Goal: Task Accomplishment & Management: Complete application form

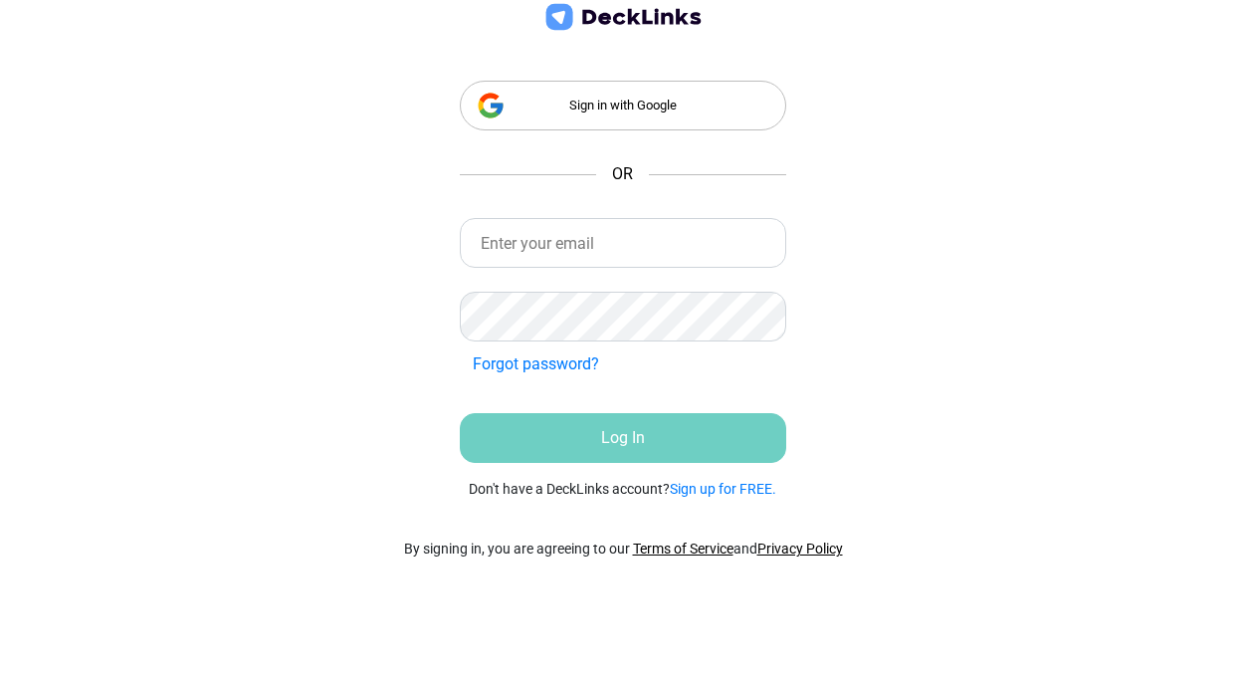
click at [635, 96] on div "Sign in with Google" at bounding box center [623, 106] width 327 height 50
click at [724, 489] on link "Sign up for FREE." at bounding box center [723, 489] width 106 height 16
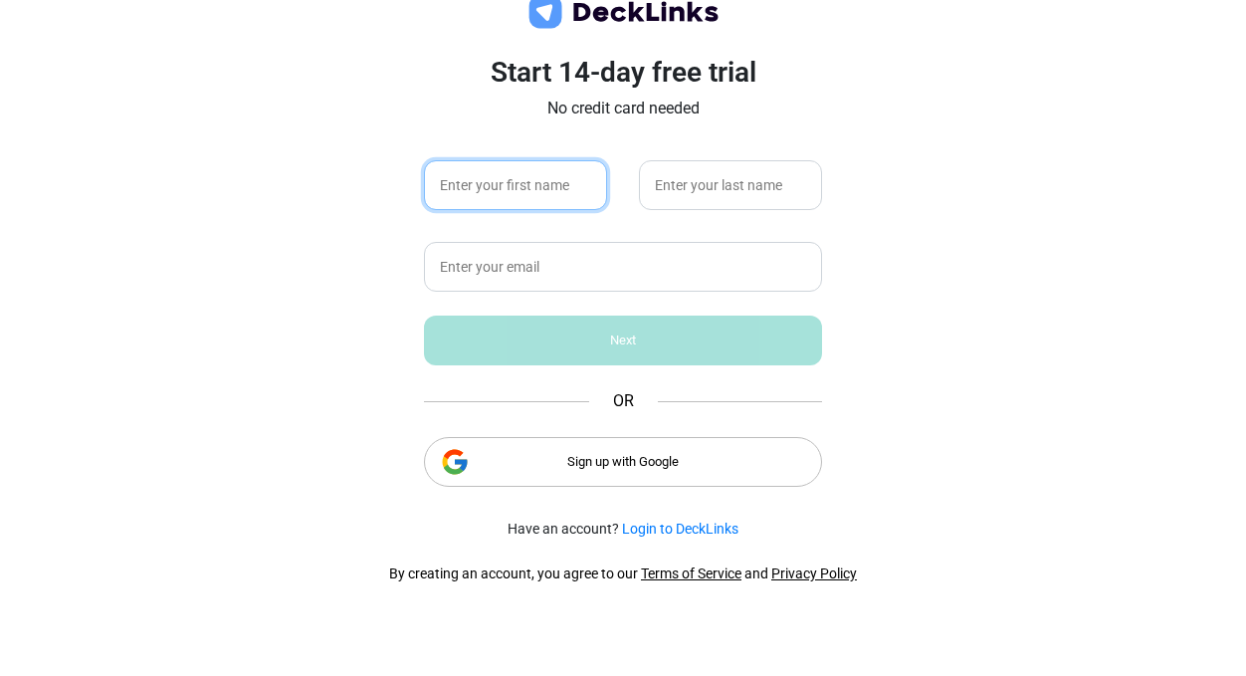
click at [523, 176] on input "text" at bounding box center [515, 185] width 183 height 50
type input "J"
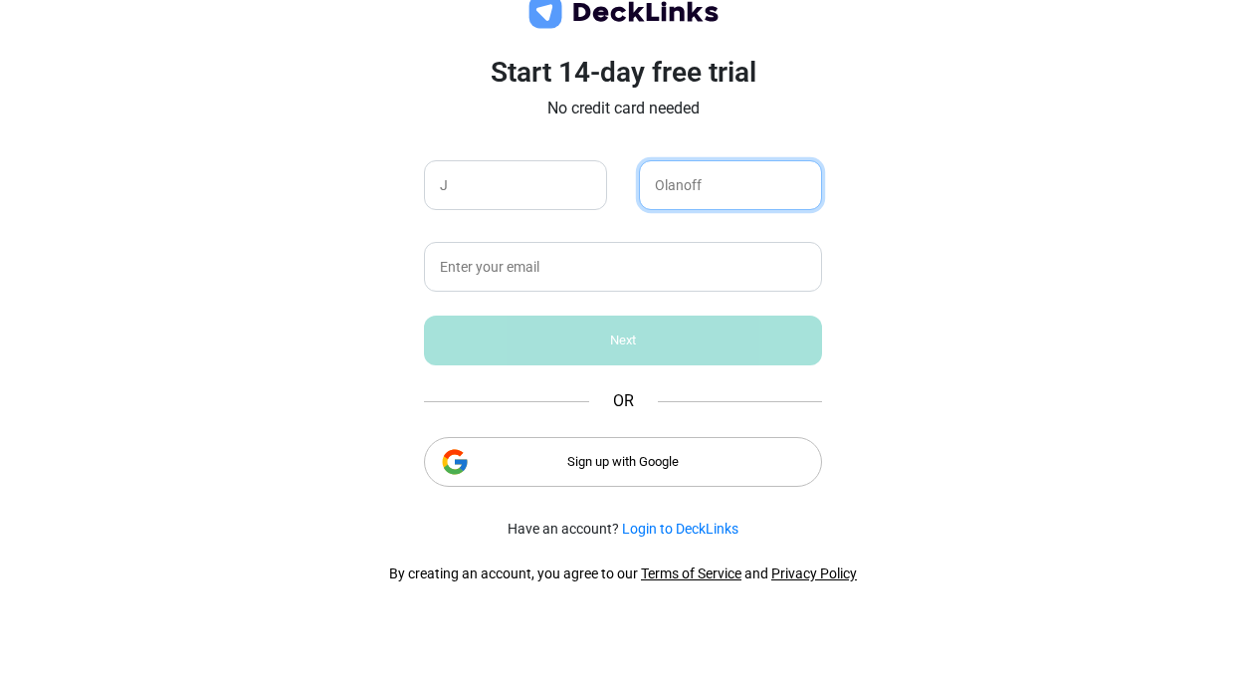
type input "Olanoff"
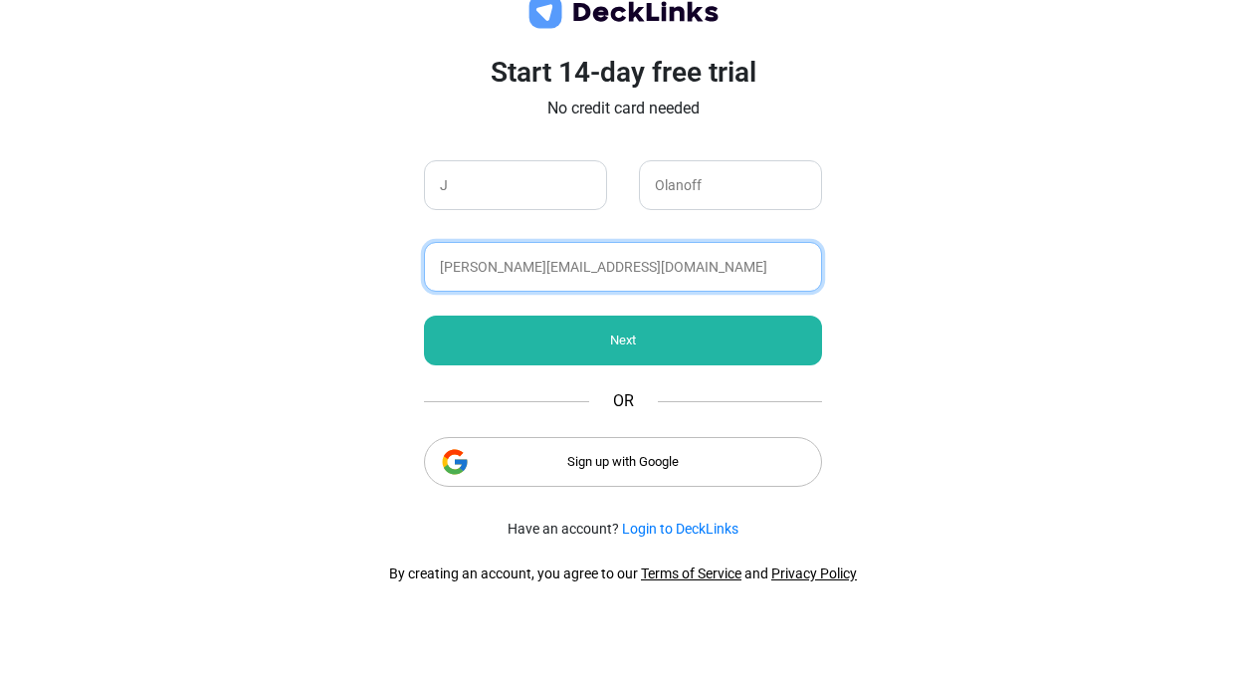
type input "judd@k-ventures.co"
click at [686, 323] on div "Next" at bounding box center [623, 340] width 398 height 50
